Goal: Task Accomplishment & Management: Use online tool/utility

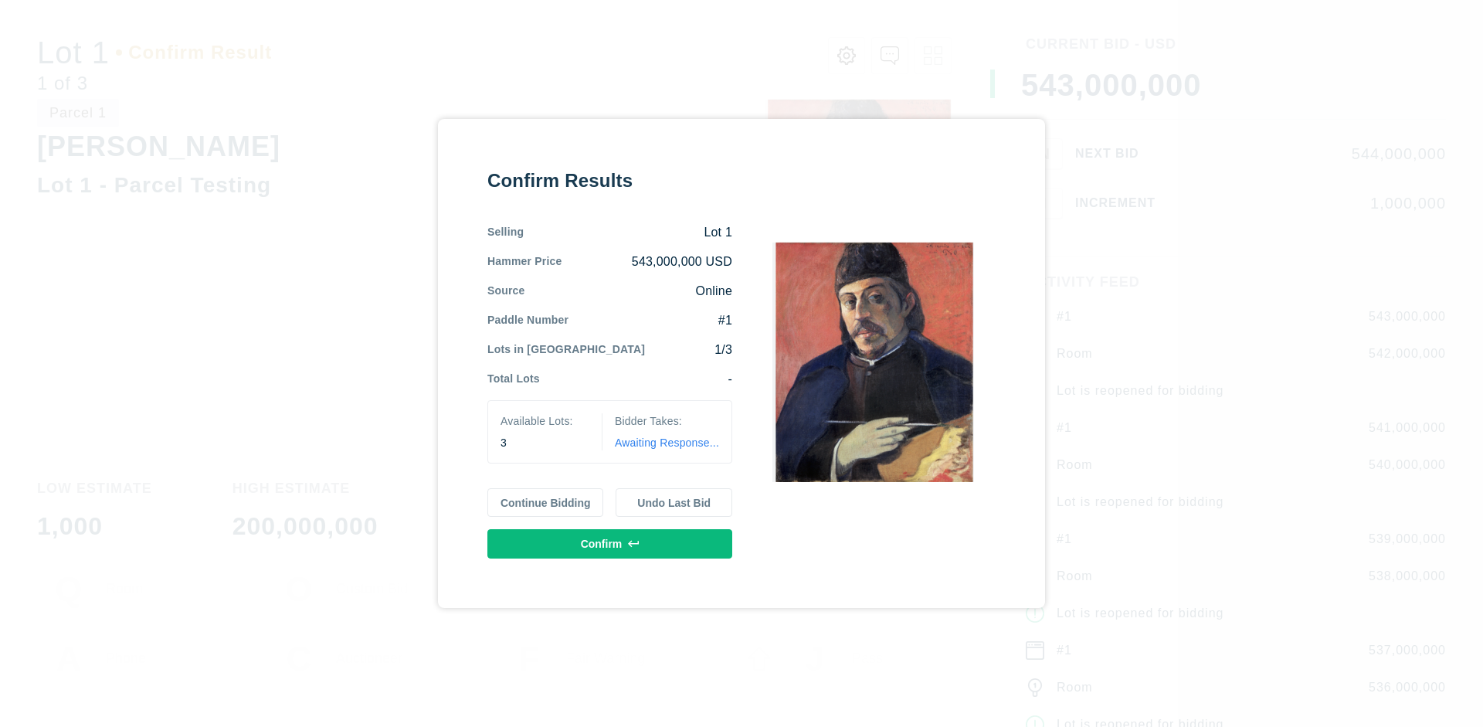
click at [546, 502] on button "Continue Bidding" at bounding box center [546, 502] width 117 height 29
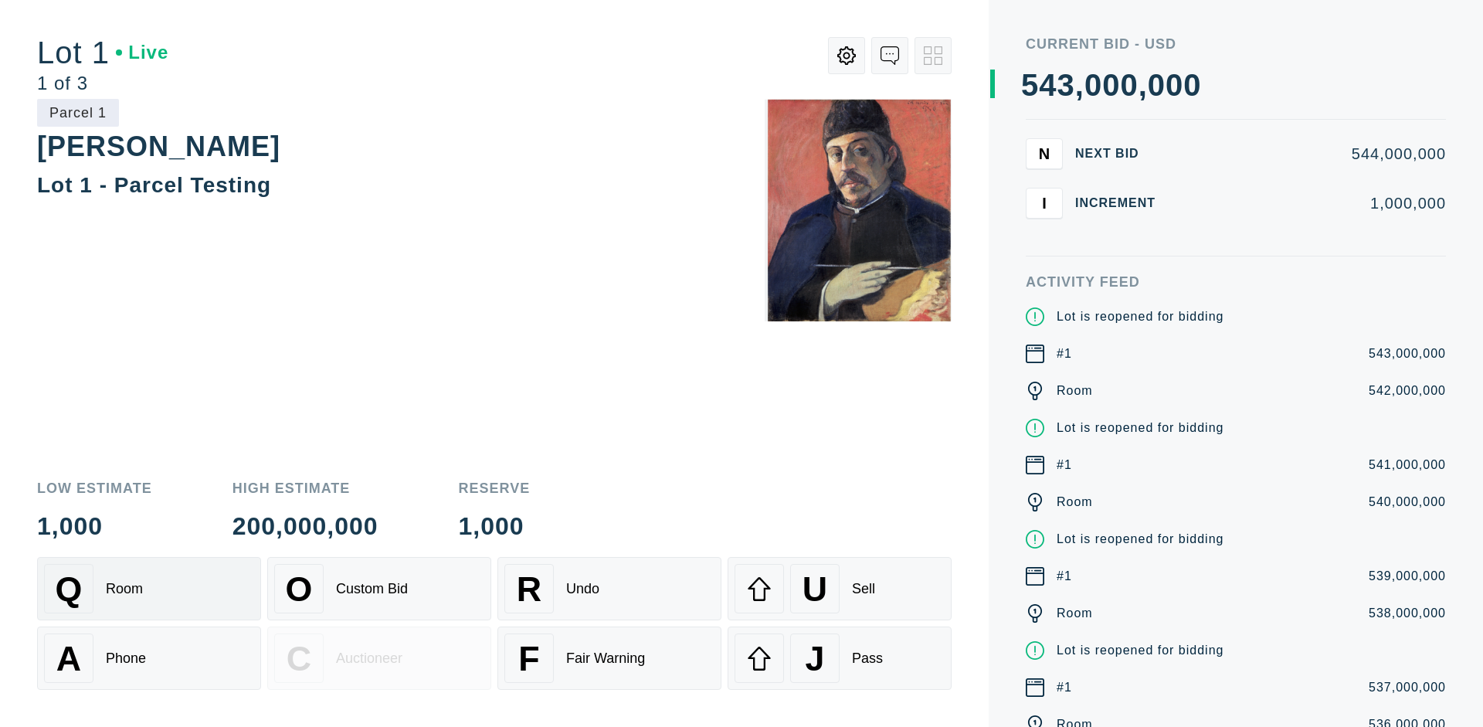
click at [149, 589] on div "Q Room" at bounding box center [149, 588] width 210 height 49
